Goal: Information Seeking & Learning: Stay updated

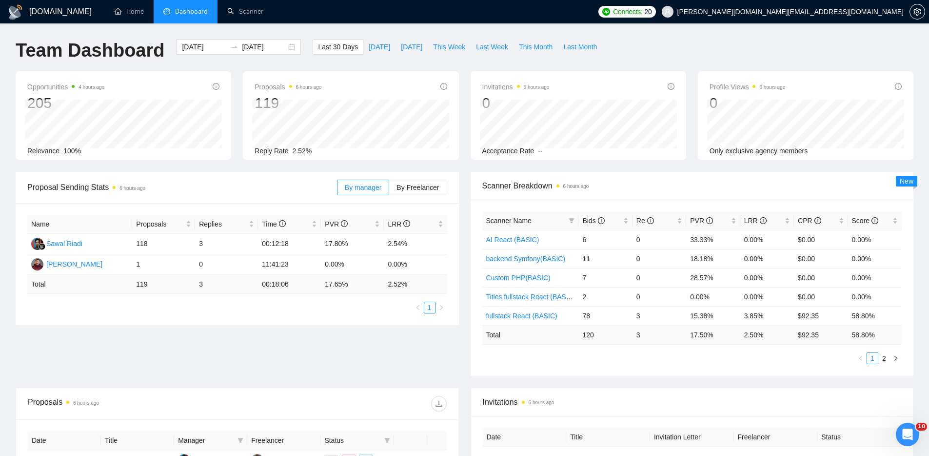
click at [325, 353] on div "Proposal Sending Stats 6 hours ago By manager By Freelancer Name Proposals Repl…" at bounding box center [465, 280] width 910 height 216
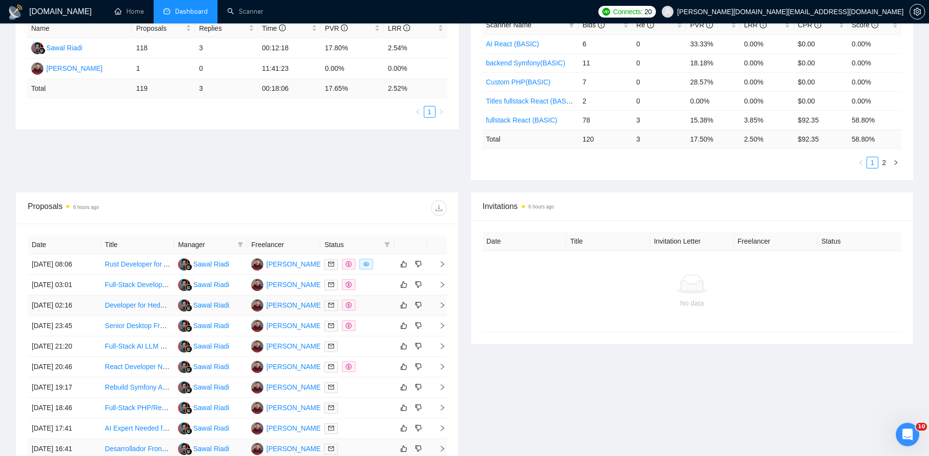
scroll to position [294, 0]
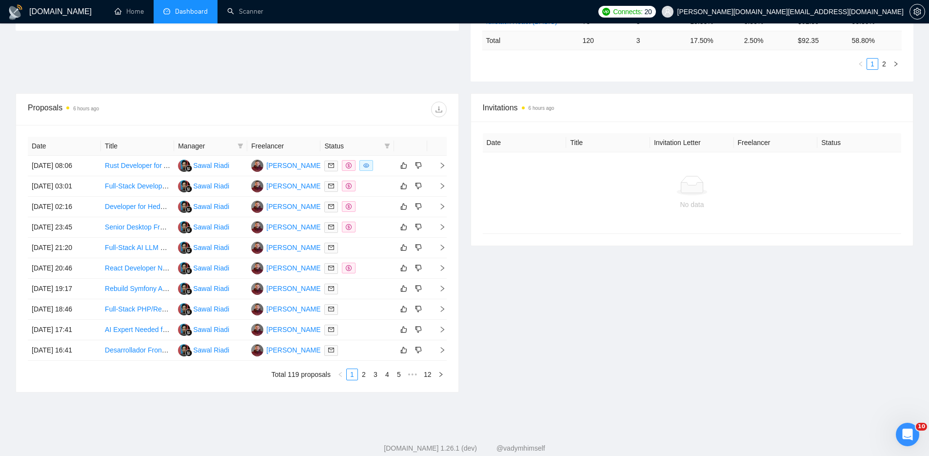
click at [520, 300] on div "Invitations 6 hours ago Date Title Invitation Letter Freelancer Status No data" at bounding box center [692, 242] width 455 height 299
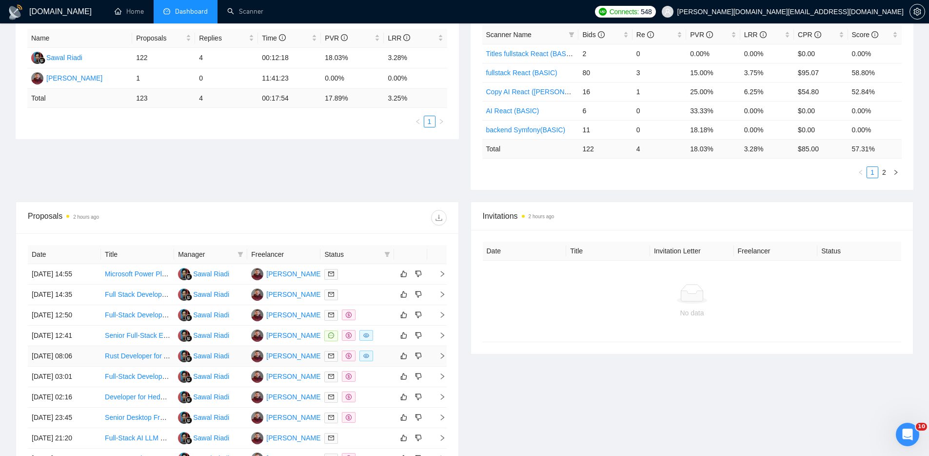
scroll to position [302, 0]
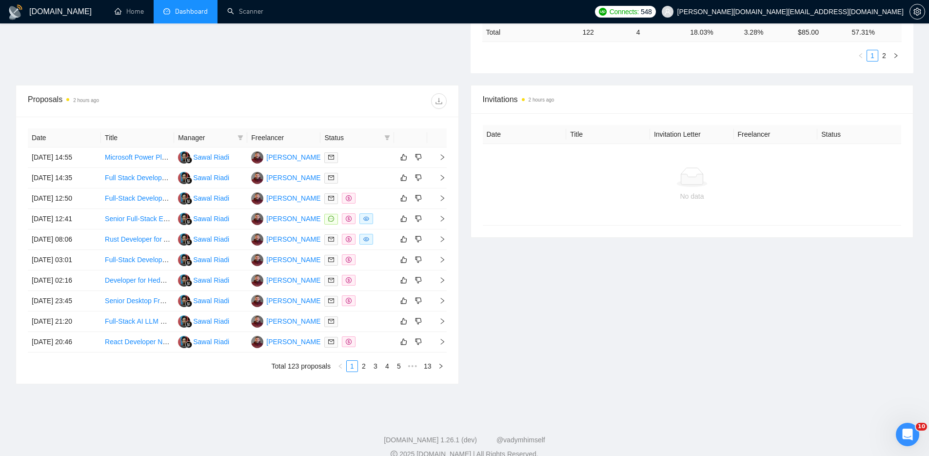
click at [787, 320] on div "Invitations 2 hours ago Date Title Invitation Letter Freelancer Status No data" at bounding box center [692, 234] width 455 height 299
click at [584, 332] on div "Invitations 2 hours ago Date Title Invitation Letter Freelancer Status No data" at bounding box center [692, 234] width 455 height 299
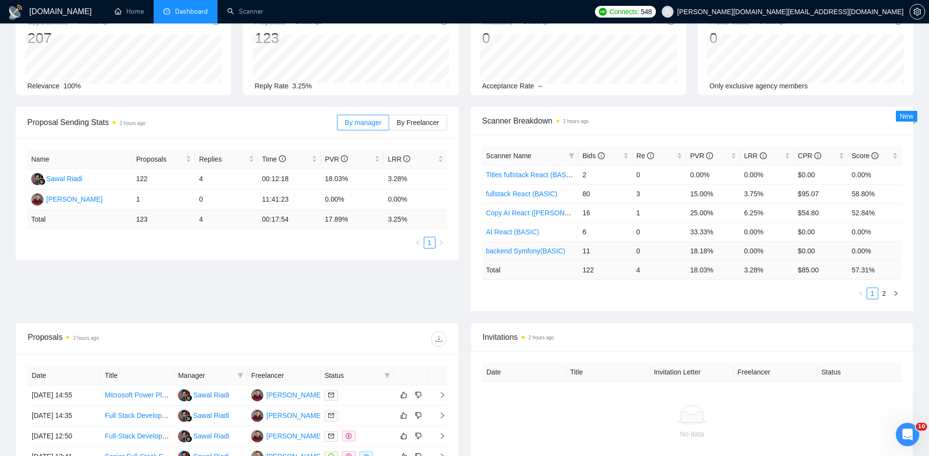
scroll to position [0, 0]
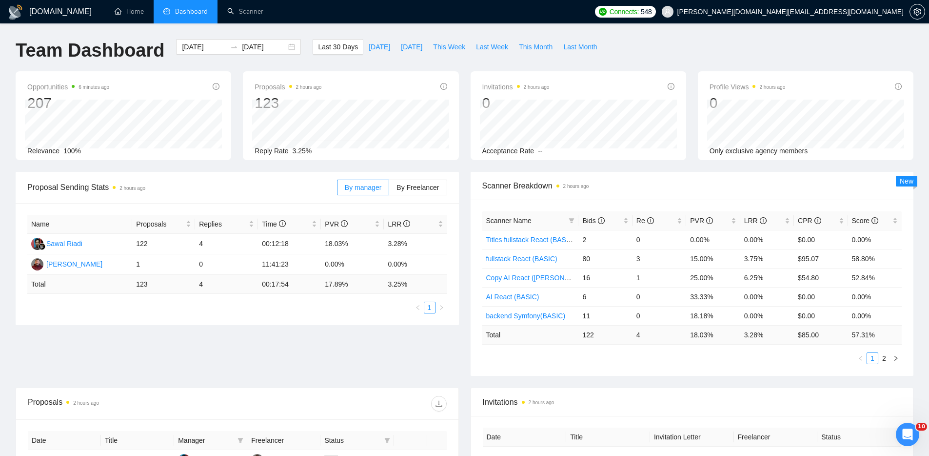
click at [306, 361] on div "Proposal Sending Stats 2 hours ago By manager By Freelancer Name Proposals Repl…" at bounding box center [465, 280] width 910 height 216
